Goal: Browse casually: Explore the website without a specific task or goal

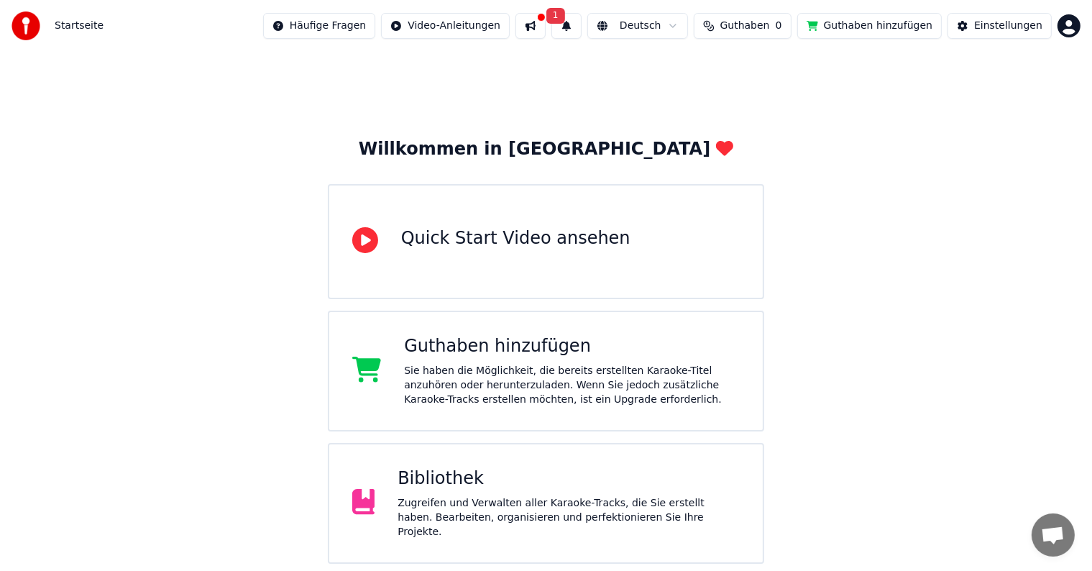
click at [546, 31] on button at bounding box center [530, 26] width 30 height 26
click at [980, 86] on div "Willkommen in Youka Quick Start Video ansehen Guthaben hinzufügen Sie haben die…" at bounding box center [546, 374] width 1092 height 644
click at [582, 29] on button "1" at bounding box center [566, 26] width 30 height 26
drag, startPoint x: 906, startPoint y: 104, endPoint x: 887, endPoint y: 98, distance: 19.6
click at [906, 104] on div "Willkommen in Youka Quick Start Video ansehen Guthaben hinzufügen Sie haben die…" at bounding box center [546, 374] width 1092 height 644
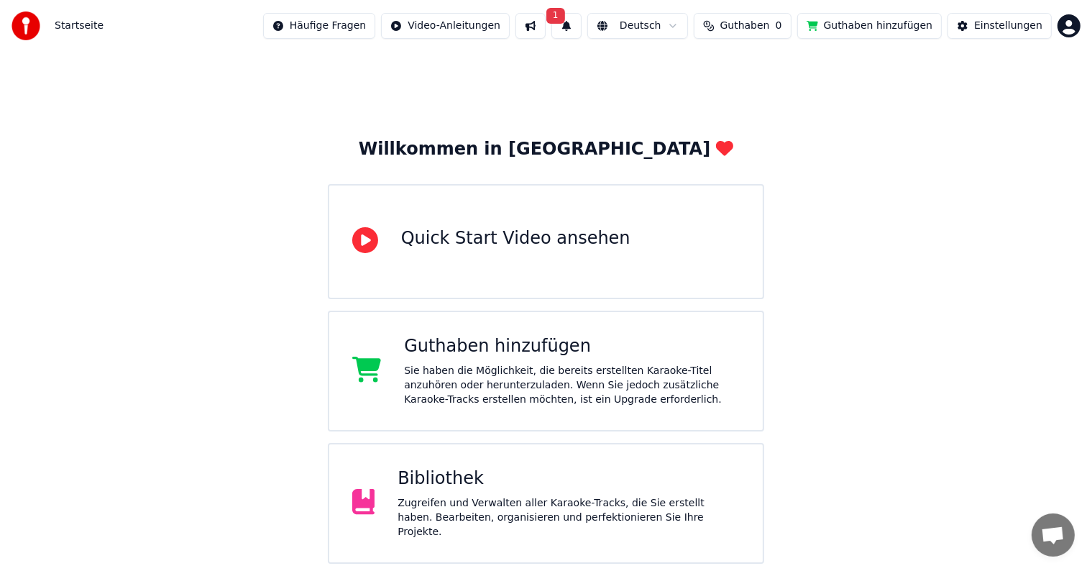
click at [506, 500] on div "Zugreifen und Verwalten aller Karaoke-Tracks, die Sie erstellt haben. Bearbeite…" at bounding box center [569, 517] width 342 height 43
